Goal: Navigation & Orientation: Find specific page/section

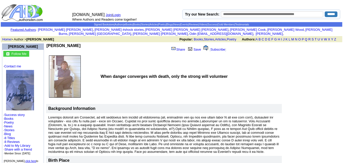
drag, startPoint x: 94, startPoint y: 42, endPoint x: 40, endPoint y: 41, distance: 54.1
click at [80, 43] on b "Guntis G Goncarovs" at bounding box center [63, 45] width 34 height 4
drag, startPoint x: 89, startPoint y: 40, endPoint x: 50, endPoint y: 41, distance: 39.4
click at [50, 43] on td "Guntis G Goncarovs" at bounding box center [106, 48] width 121 height 10
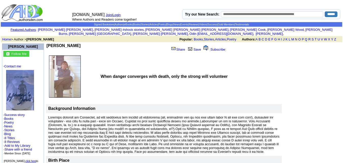
copy b "Guntis G Goncarovs"
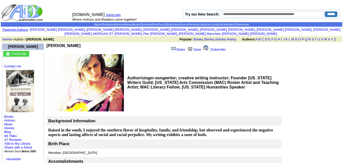
drag, startPoint x: 87, startPoint y: 39, endPoint x: 85, endPoint y: 40, distance: 2.7
click at [85, 43] on td "Richelle M Putnam Share Save [ Subscribe ]" at bounding box center [140, 48] width 189 height 11
copy div "Richelle M Putnam"
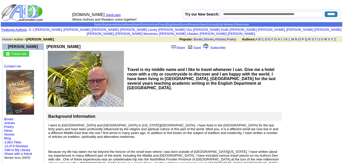
drag, startPoint x: 75, startPoint y: 42, endPoint x: 50, endPoint y: 43, distance: 24.6
click at [50, 43] on td "[PERSON_NAME]" at bounding box center [79, 46] width 66 height 6
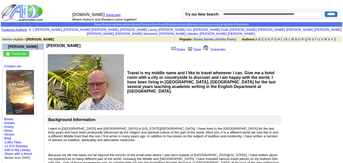
copy b "[PERSON_NAME]"
